Goal: Task Accomplishment & Management: Complete application form

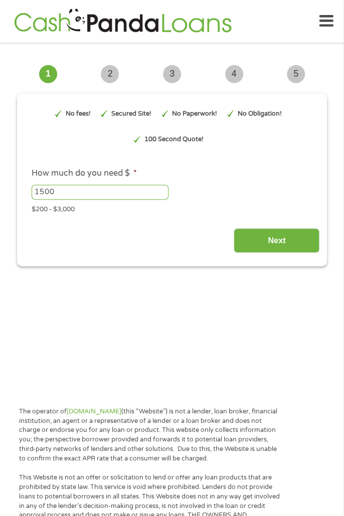
type input "EAIaIQobChMIjJDnn-GBkAMV7UX_AR0-Ty4LEAAYAiADEgK0KvD_BwE"
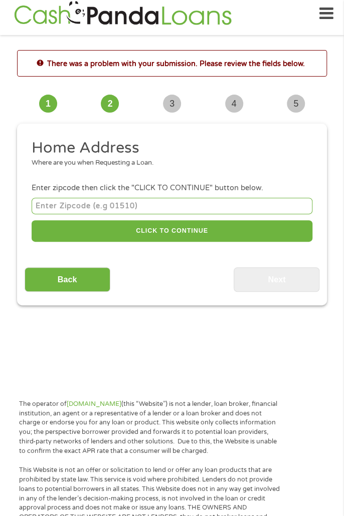
click at [53, 164] on div "Where are you when Requesting a Loan." at bounding box center [168, 163] width 273 height 10
click at [160, 203] on input "number" at bounding box center [172, 206] width 280 height 17
type input "35045"
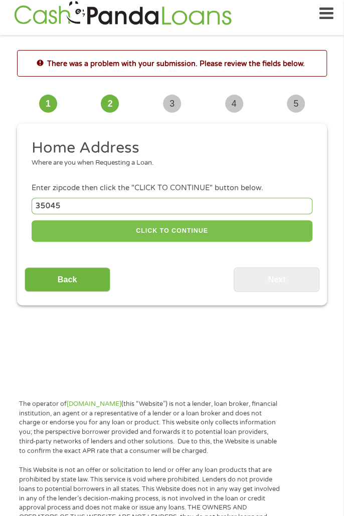
click at [204, 226] on button "CLICK TO CONTINUE" at bounding box center [172, 231] width 280 height 22
type input "35045"
type input "[PERSON_NAME]"
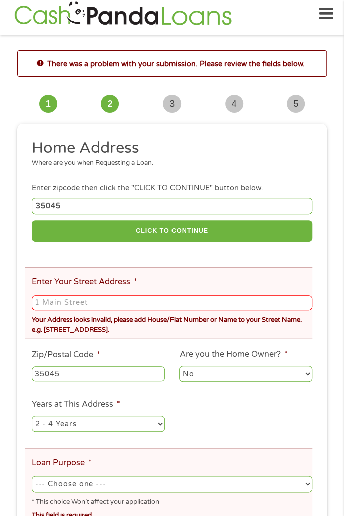
click at [220, 302] on input "Enter Your Street Address *" at bounding box center [172, 303] width 280 height 15
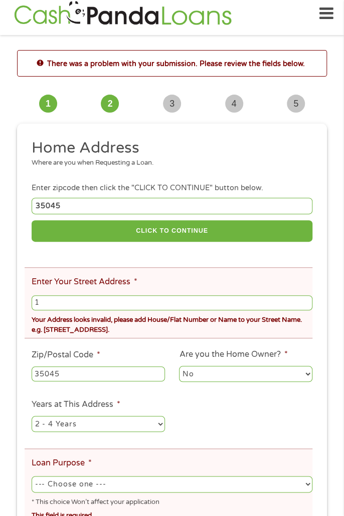
type input "[STREET_ADDRESS]"
click at [150, 425] on select "1 Year or less 1 - 2 Years 2 - 4 Years Over 4 Years" at bounding box center [98, 424] width 133 height 16
select select "60months"
click at [32, 418] on select "1 Year or less 1 - 2 Years 2 - 4 Years Over 4 Years" at bounding box center [98, 424] width 133 height 16
click at [292, 381] on select "No Yes" at bounding box center [245, 374] width 133 height 16
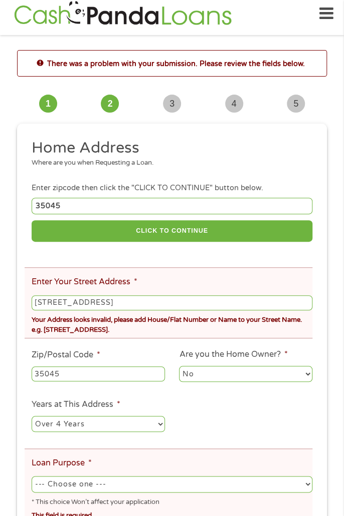
click at [179, 368] on select "No Yes" at bounding box center [245, 374] width 133 height 16
click at [197, 484] on select "--- Choose one --- Pay Bills Debt Consolidation Home Improvement Major Purchase…" at bounding box center [172, 484] width 280 height 16
select select "paybills"
click at [32, 478] on select "--- Choose one --- Pay Bills Debt Consolidation Home Improvement Major Purchase…" at bounding box center [172, 484] width 280 height 16
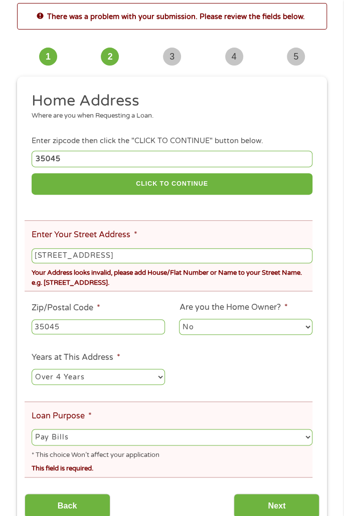
scroll to position [55, 0]
click at [280, 511] on input "Next" at bounding box center [276, 506] width 86 height 25
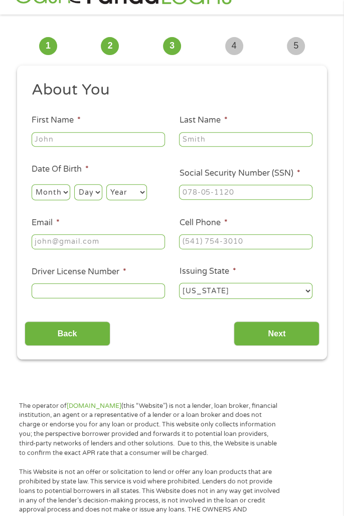
scroll to position [8, 0]
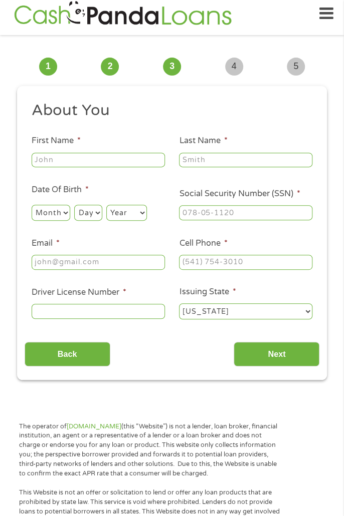
click at [107, 310] on input "Driver License Number *" at bounding box center [98, 311] width 133 height 15
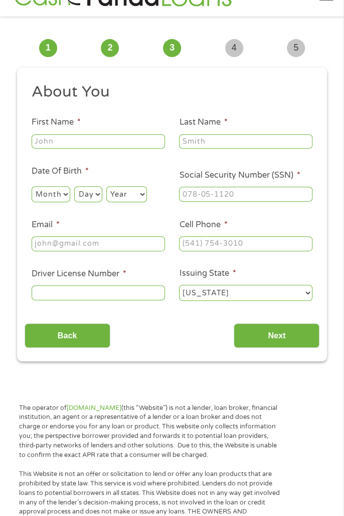
scroll to position [40, 0]
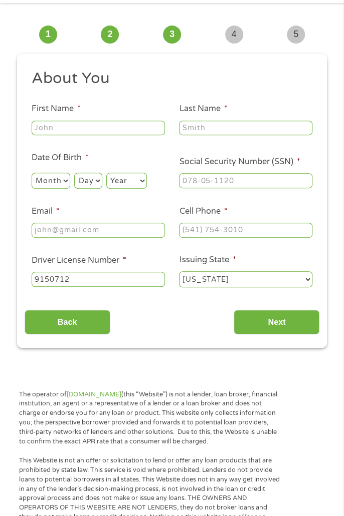
type input "9150712"
click at [267, 232] on input "Cell Phone *" at bounding box center [245, 230] width 133 height 15
type input "[PHONE_NUMBER]"
type input "[PERSON_NAME]"
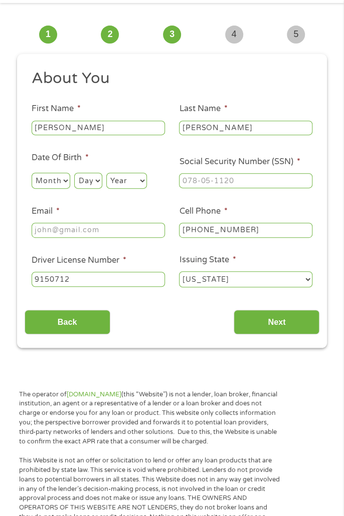
type input "[EMAIL_ADDRESS]"
click at [279, 188] on input "Social Security Number (SSN) *" at bounding box center [245, 180] width 133 height 15
type input "259-29-3731"
click at [135, 228] on input "[EMAIL_ADDRESS]" at bounding box center [98, 230] width 133 height 15
type input "[EMAIL_ADDRESS][DOMAIN_NAME]"
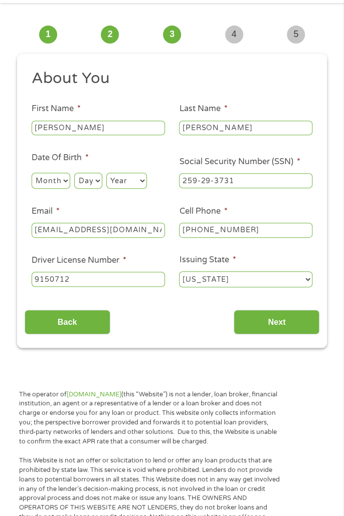
click at [297, 314] on input "Next" at bounding box center [276, 322] width 86 height 25
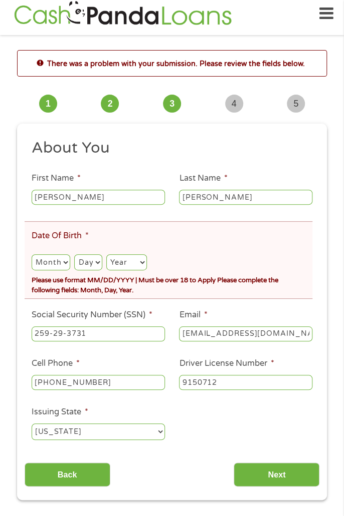
scroll to position [4, 4]
click at [44, 263] on select "Month 1 2 3 4 5 6 7 8 9 10 11 12" at bounding box center [51, 262] width 39 height 16
select select "12"
click at [32, 255] on select "Month 1 2 3 4 5 6 7 8 9 10 11 12" at bounding box center [51, 262] width 39 height 16
click at [91, 257] on select "Day 1 2 3 4 5 6 7 8 9 10 11 12 13 14 15 16 17 18 19 20 21 22 23 24 25 26 27 28 …" at bounding box center [88, 262] width 28 height 16
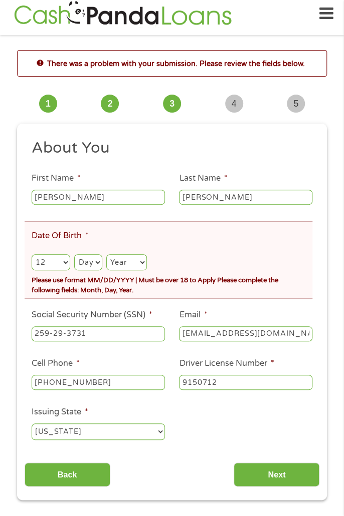
select select "12"
click at [75, 255] on select "Day 1 2 3 4 5 6 7 8 9 10 11 12 13 14 15 16 17 18 19 20 21 22 23 24 25 26 27 28 …" at bounding box center [88, 262] width 28 height 16
click at [139, 257] on select "Year [DATE] 2006 2005 2004 2003 2002 2001 2000 1999 1998 1997 1996 1995 1994 19…" at bounding box center [126, 262] width 41 height 16
select select "1962"
click at [107, 255] on select "Year [DATE] 2006 2005 2004 2003 2002 2001 2000 1999 1998 1997 1996 1995 1994 19…" at bounding box center [126, 262] width 41 height 16
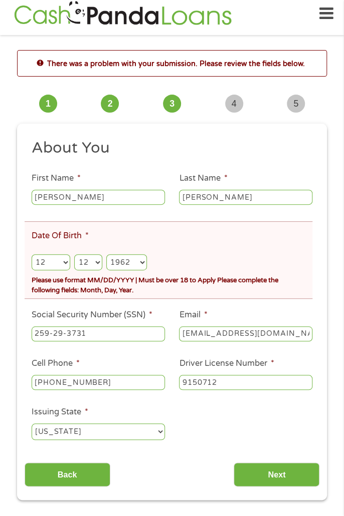
click at [299, 485] on input "Next" at bounding box center [276, 475] width 86 height 25
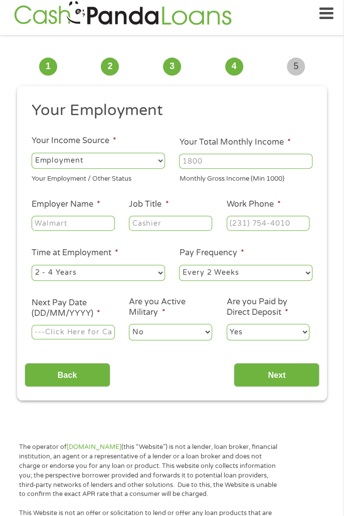
click at [225, 159] on input "Your Total Monthly Income *" at bounding box center [245, 161] width 133 height 15
type input "2384"
click at [297, 223] on input "Work Phone *" at bounding box center [267, 223] width 83 height 15
type input "[PHONE_NUMBER]"
click at [294, 270] on select "--- Choose one --- Every 2 Weeks Every Week Monthly Semi-Monthly" at bounding box center [245, 273] width 133 height 16
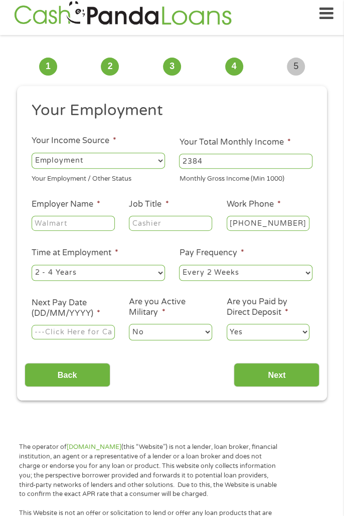
select select "monthly"
click at [179, 265] on select "--- Choose one --- Every 2 Weeks Every Week Monthly Semi-Monthly" at bounding box center [245, 273] width 133 height 16
click at [86, 220] on input "Employer Name *" at bounding box center [73, 223] width 83 height 15
type input "SSI"
click at [170, 225] on input "Job Title *" at bounding box center [170, 223] width 83 height 15
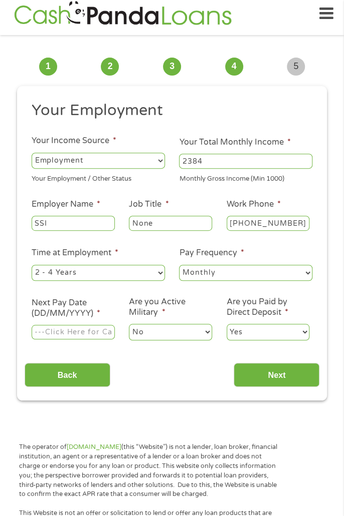
type input "None"
click at [149, 266] on select "--- Choose one --- 1 Year or less 1 - 2 Years 2 - 4 Years Over 4 Years" at bounding box center [98, 273] width 133 height 16
select select "60months"
click at [32, 265] on select "--- Choose one --- 1 Year or less 1 - 2 Years 2 - 4 Years Over 4 Years" at bounding box center [98, 273] width 133 height 16
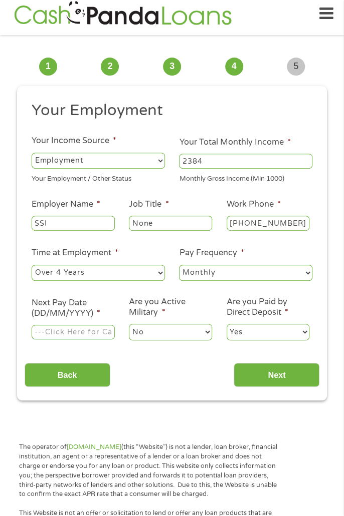
click at [86, 331] on input "Next Pay Date (DD/MM/YYYY) *" at bounding box center [73, 332] width 83 height 15
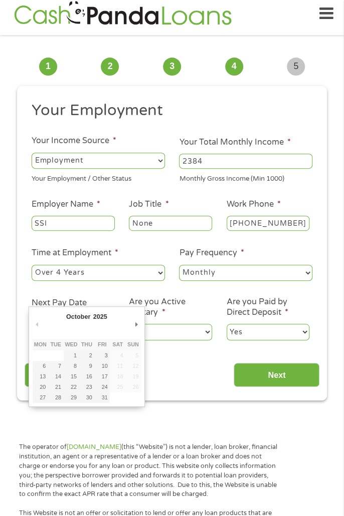
type input "[DATE]"
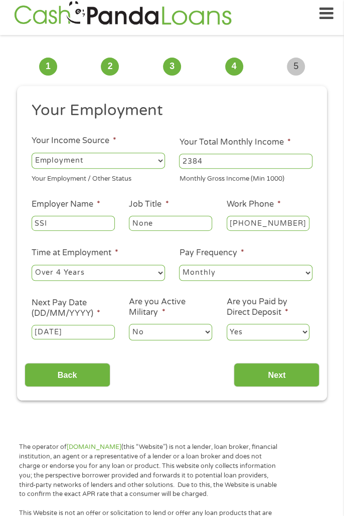
click at [280, 381] on input "Next" at bounding box center [276, 375] width 86 height 25
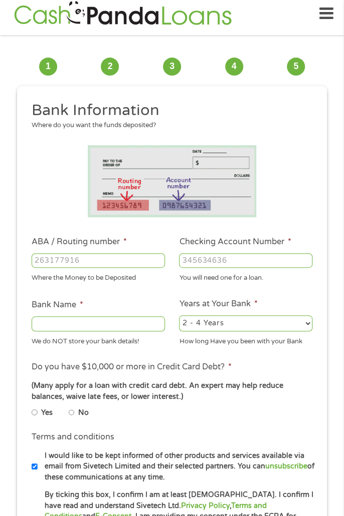
click at [100, 257] on input "ABA / Routing number *" at bounding box center [98, 260] width 133 height 15
type input "314972853"
type input "WOODFOREST NATIONAL BANK"
type input "314972853"
click at [257, 261] on input "Checking Account Number *" at bounding box center [245, 260] width 133 height 15
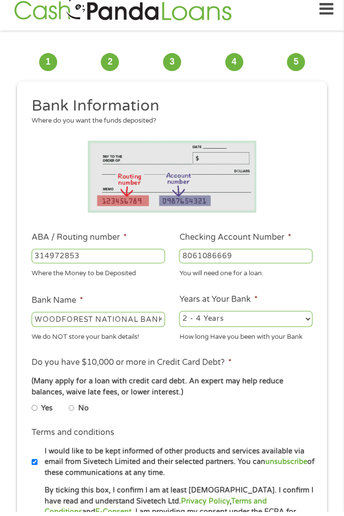
scroll to position [8, 0]
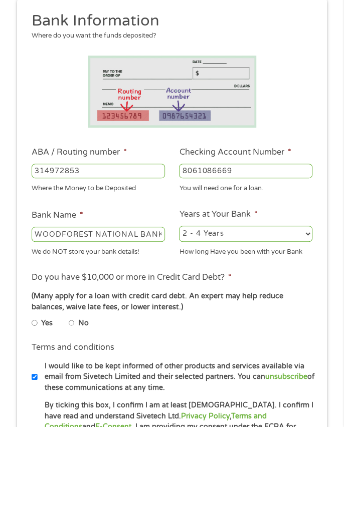
type input "8061086669"
click at [288, 320] on select "2 - 4 Years 6 - 12 Months 1 - 2 Years Over 4 Years" at bounding box center [245, 324] width 133 height 16
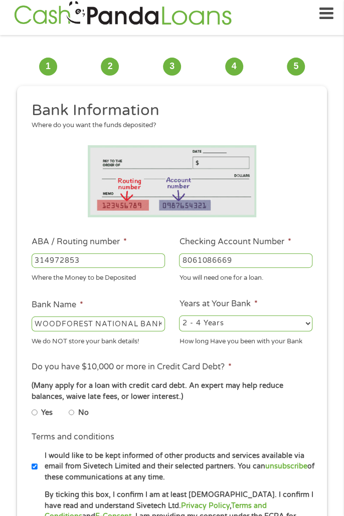
click at [272, 323] on select "2 - 4 Years 6 - 12 Months 1 - 2 Years Over 4 Years" at bounding box center [245, 324] width 133 height 16
select select "60months"
click at [179, 316] on select "2 - 4 Years 6 - 12 Months 1 - 2 Years Over 4 Years" at bounding box center [245, 324] width 133 height 16
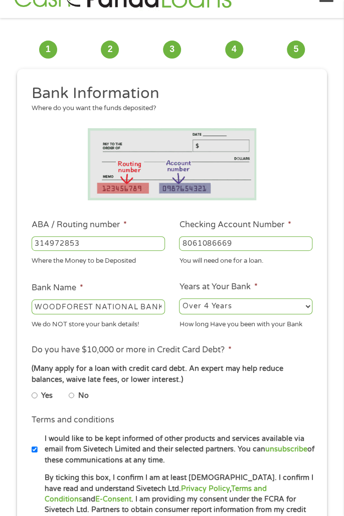
scroll to position [26, 0]
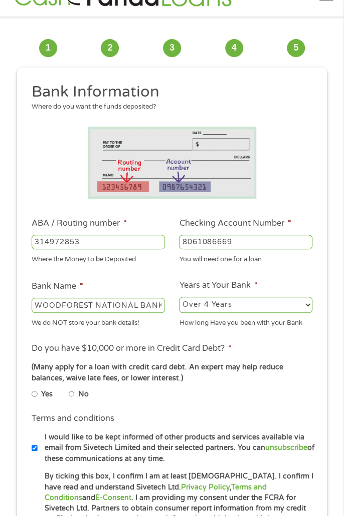
click at [83, 400] on label "No" at bounding box center [83, 394] width 11 height 11
click at [75, 400] on input "No" at bounding box center [72, 394] width 6 height 12
radio input "true"
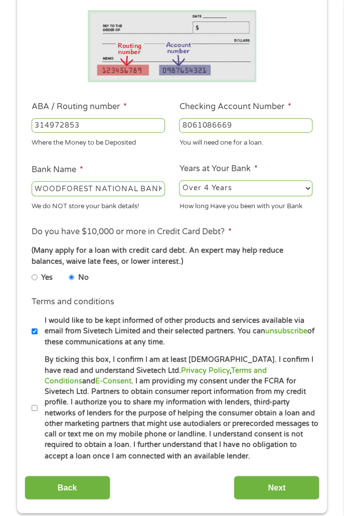
scroll to position [145, 0]
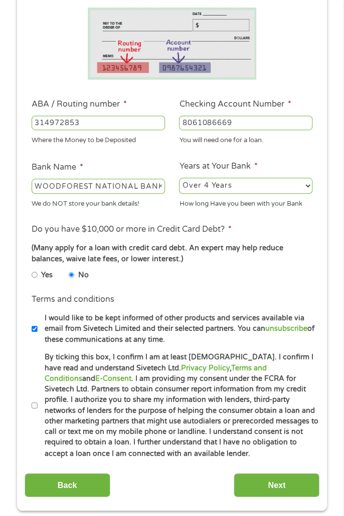
click at [36, 412] on input "By ticking this box, I confirm I am at least [DEMOGRAPHIC_DATA]. I confirm I ha…" at bounding box center [35, 406] width 6 height 12
checkbox input "true"
click at [296, 492] on input "Next" at bounding box center [276, 485] width 86 height 25
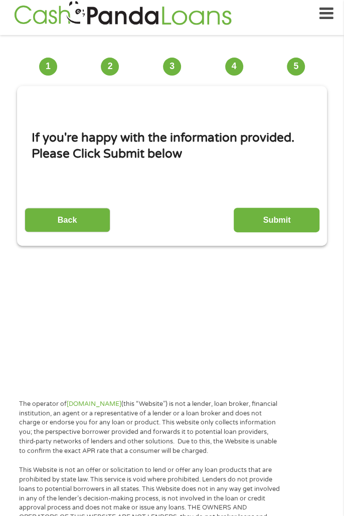
scroll to position [4, 4]
click at [287, 220] on input "Submit" at bounding box center [276, 220] width 86 height 25
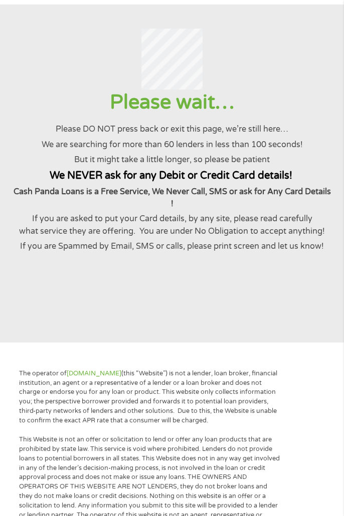
scroll to position [36, 0]
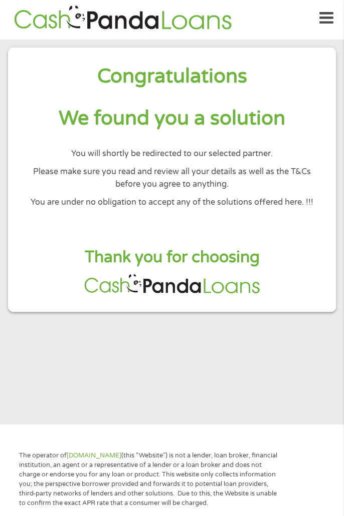
scroll to position [0, 0]
